Goal: Navigation & Orientation: Find specific page/section

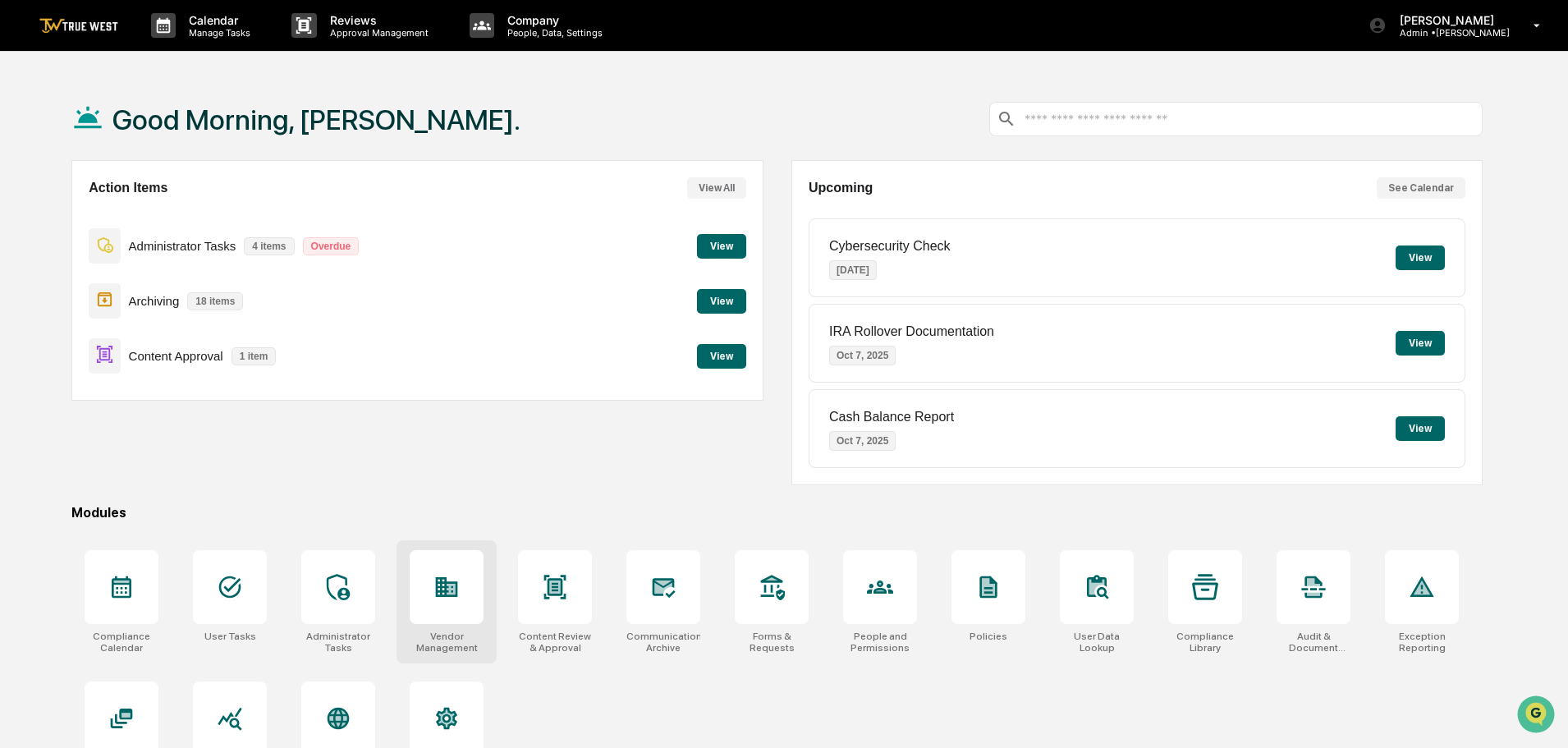
click at [454, 593] on icon at bounding box center [451, 589] width 9 height 11
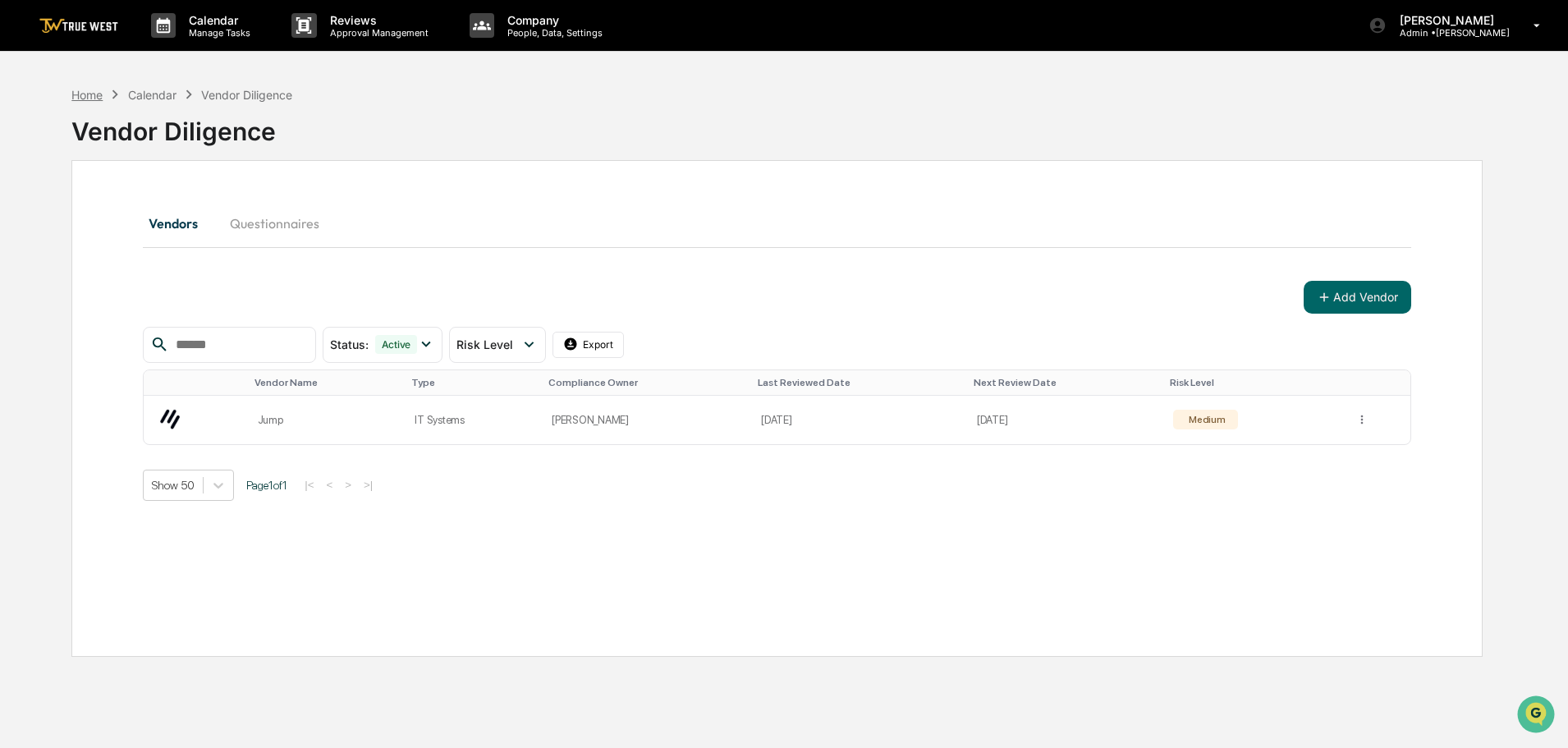
click at [93, 99] on div "Home" at bounding box center [87, 95] width 31 height 14
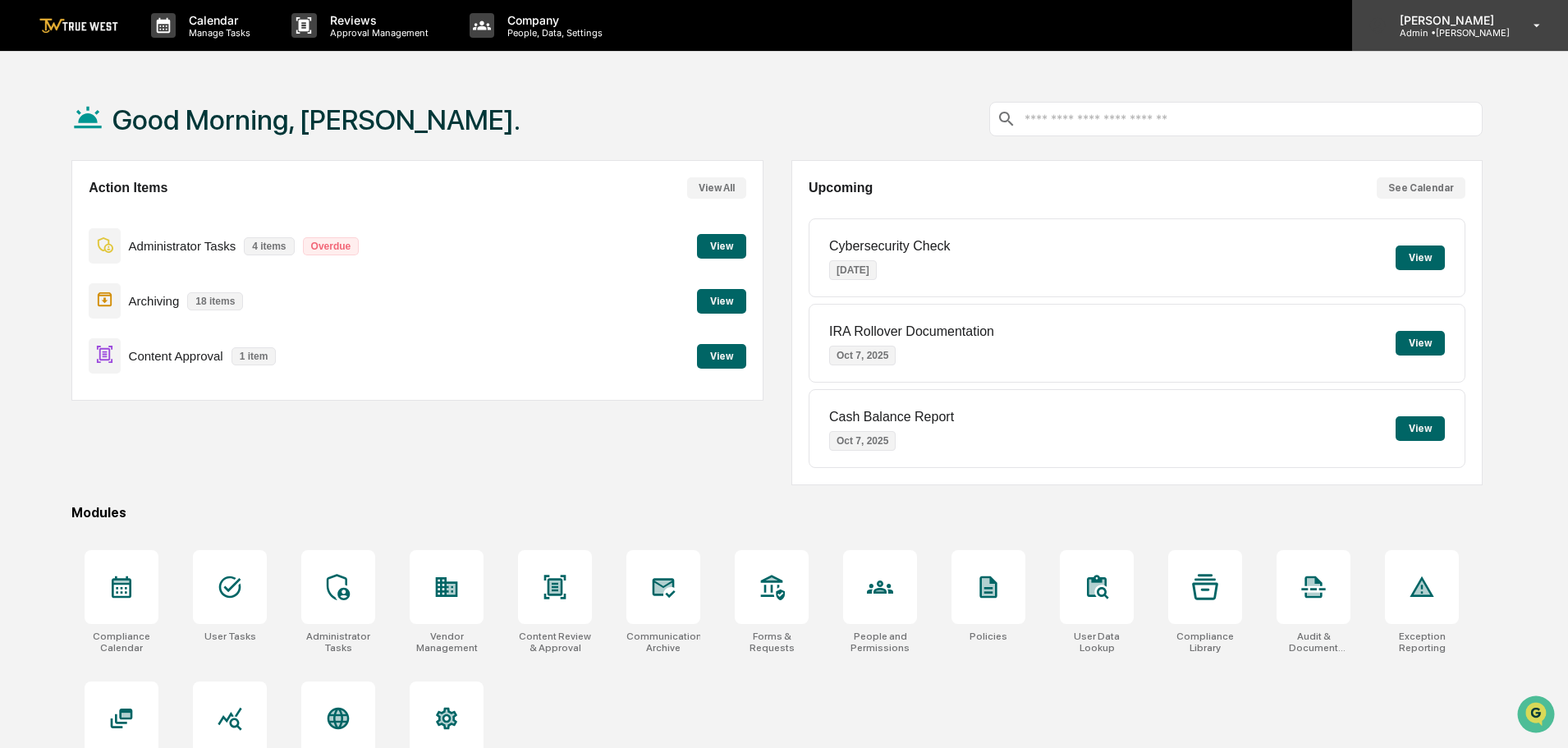
click at [1453, 30] on p "Admin • [GEOGRAPHIC_DATA]" at bounding box center [1448, 32] width 123 height 12
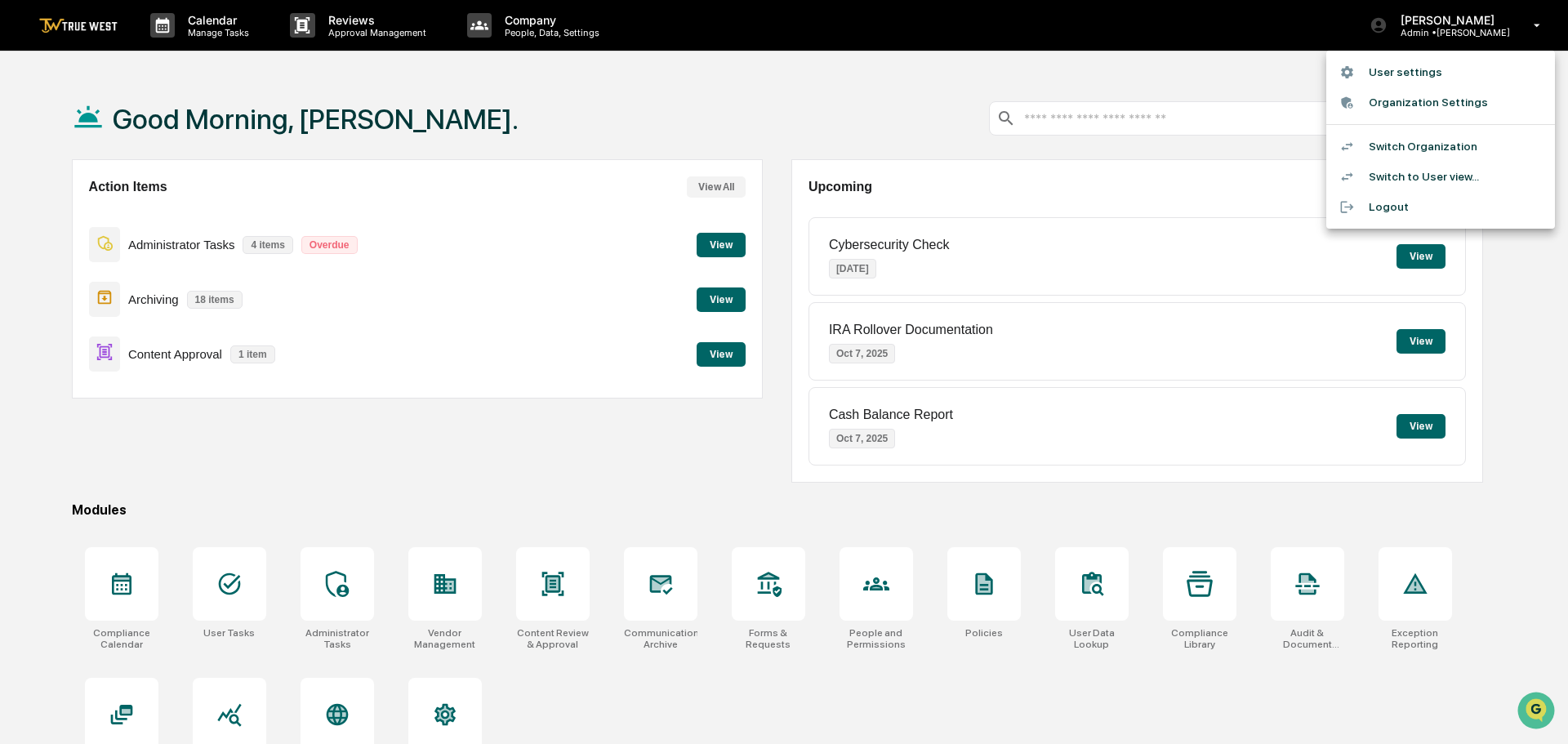
click at [1440, 144] on li "Switch Organization" at bounding box center [1441, 147] width 229 height 30
